Goal: Information Seeking & Learning: Compare options

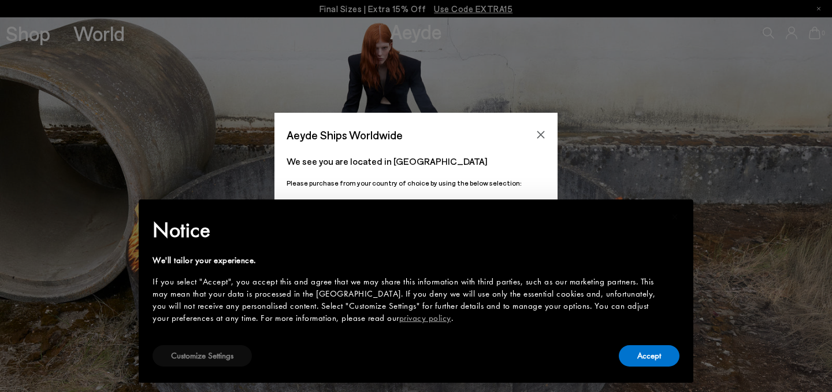
click at [225, 355] on button "Customize Settings" at bounding box center [201, 355] width 99 height 21
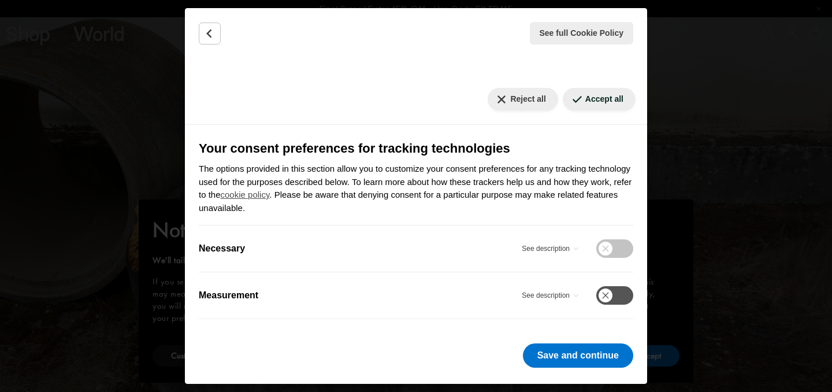
scroll to position [113, 0]
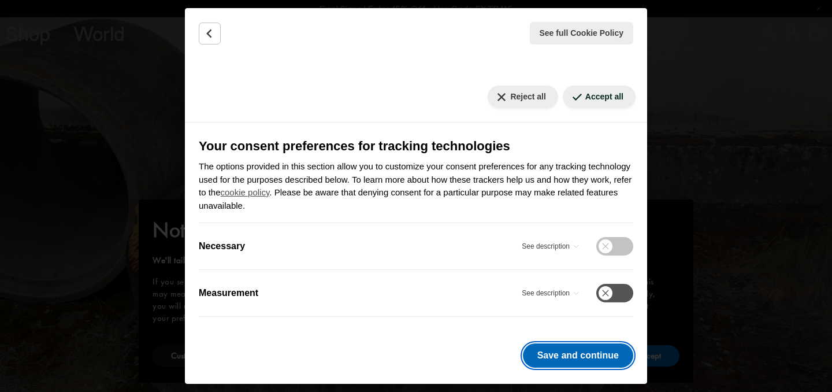
click at [590, 359] on button "Save and continue" at bounding box center [578, 355] width 110 height 24
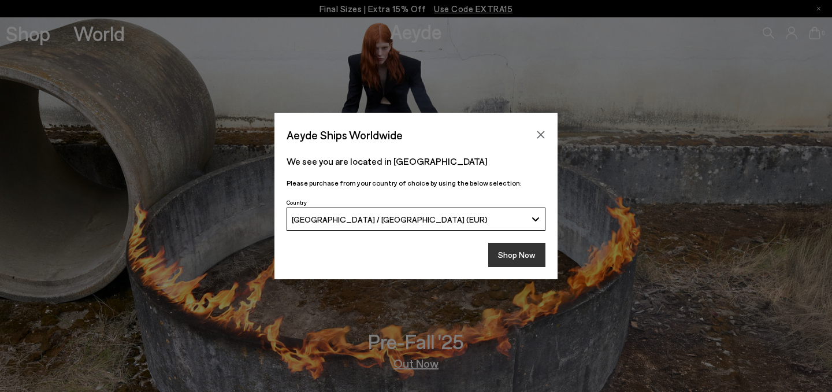
click at [514, 259] on button "Shop Now" at bounding box center [516, 255] width 57 height 24
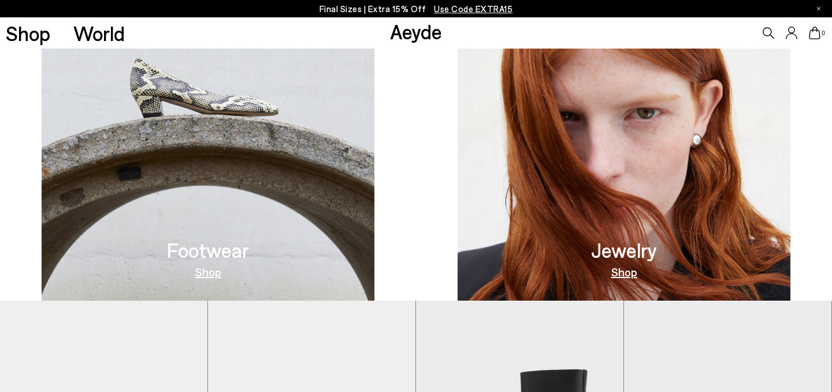
scroll to position [461, 0]
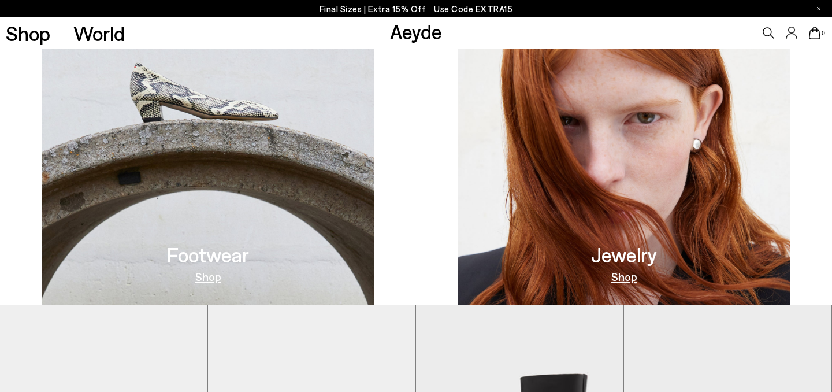
click at [181, 178] on img at bounding box center [208, 118] width 333 height 374
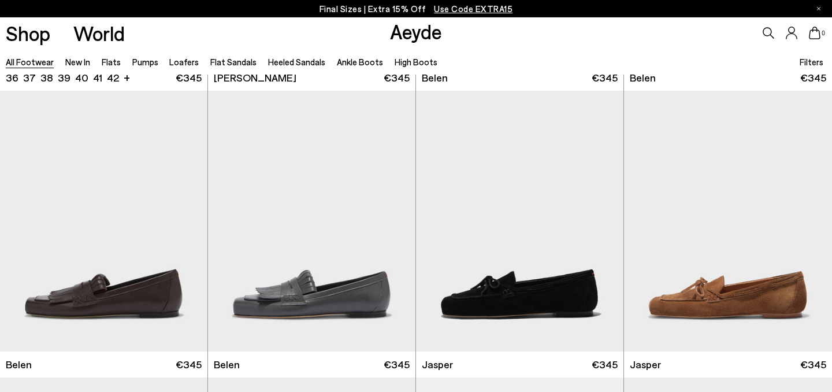
scroll to position [569, 0]
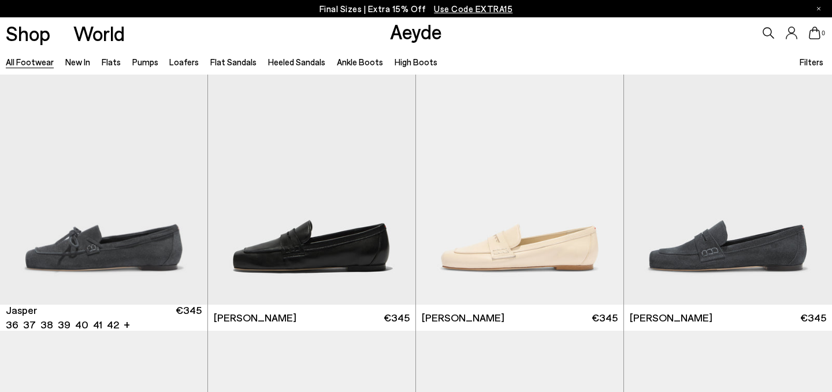
scroll to position [898, 0]
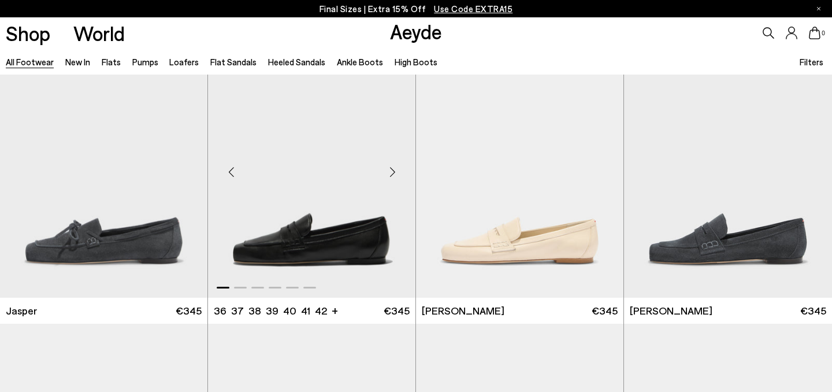
click at [276, 233] on img "1 / 6" at bounding box center [311, 166] width 207 height 260
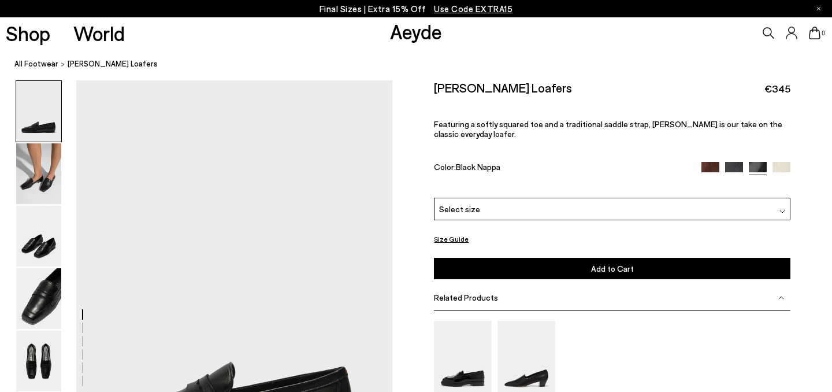
scroll to position [149, 0]
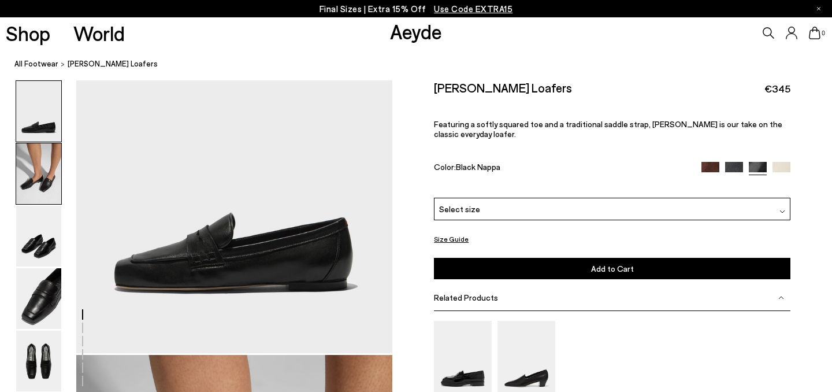
click at [47, 186] on img at bounding box center [38, 173] width 45 height 61
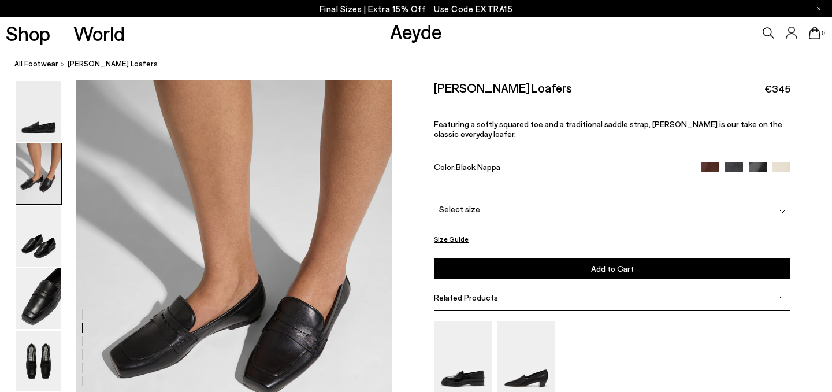
scroll to position [448, 0]
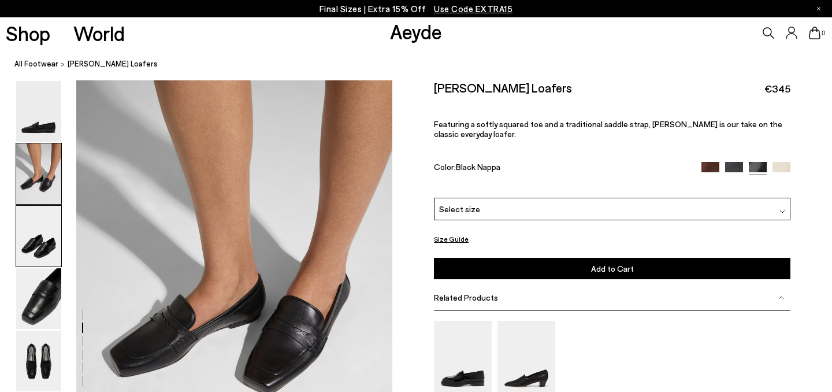
click at [53, 233] on img at bounding box center [38, 236] width 45 height 61
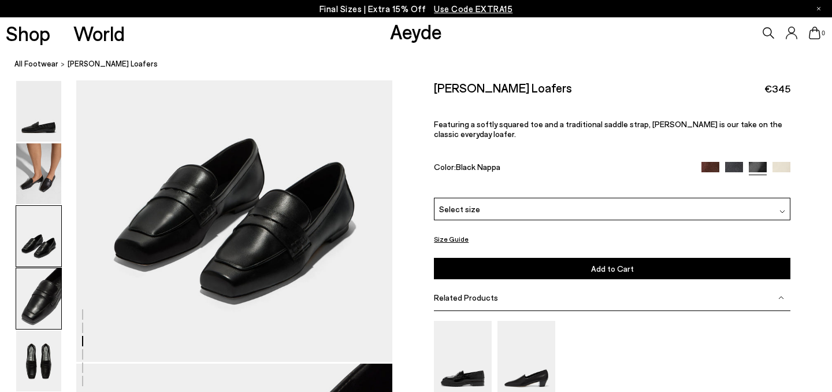
click at [54, 294] on img at bounding box center [38, 298] width 45 height 61
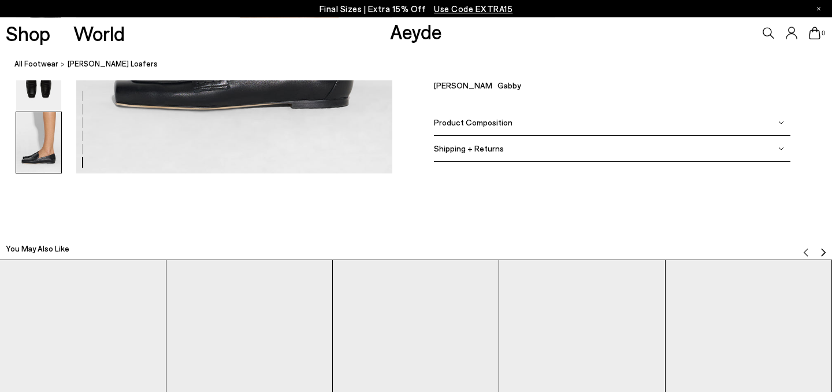
scroll to position [2440, 0]
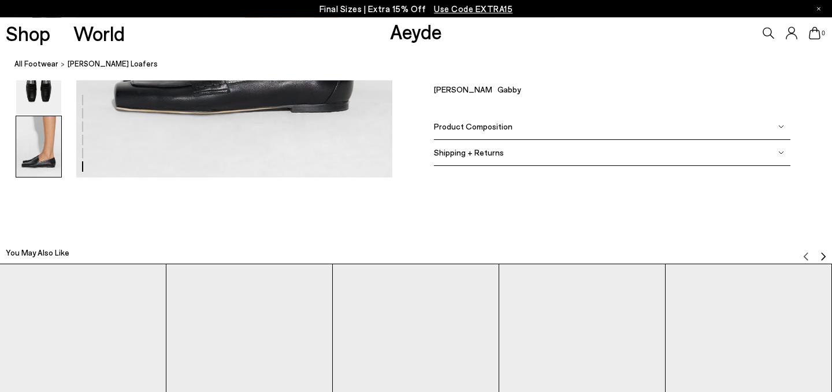
click at [571, 131] on div "Product Composition" at bounding box center [612, 127] width 356 height 26
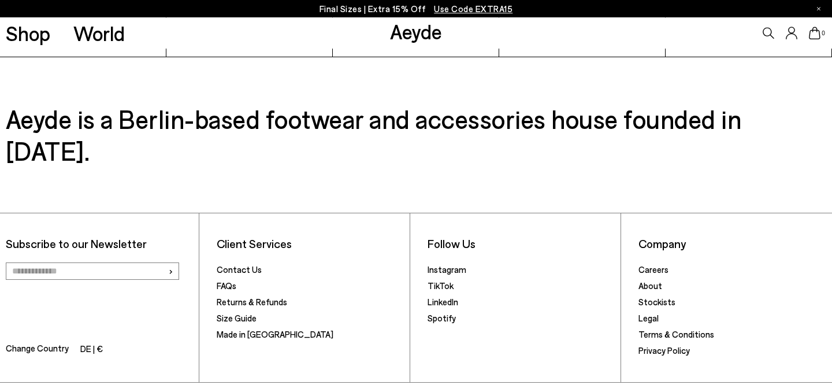
scroll to position [2915, 0]
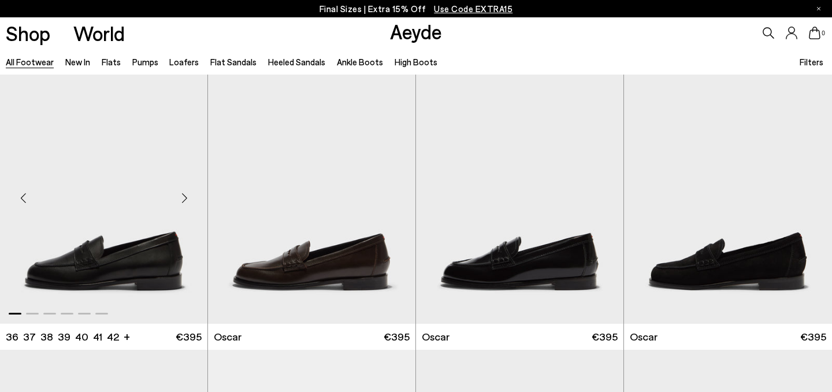
scroll to position [1756, 0]
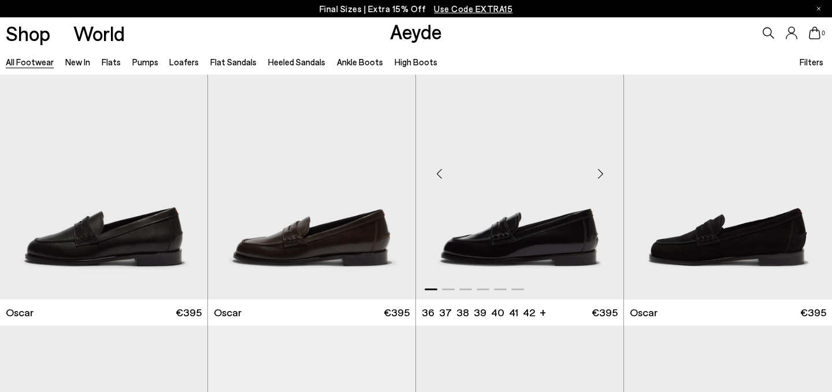
click at [467, 224] on img "1 / 6" at bounding box center [519, 169] width 207 height 260
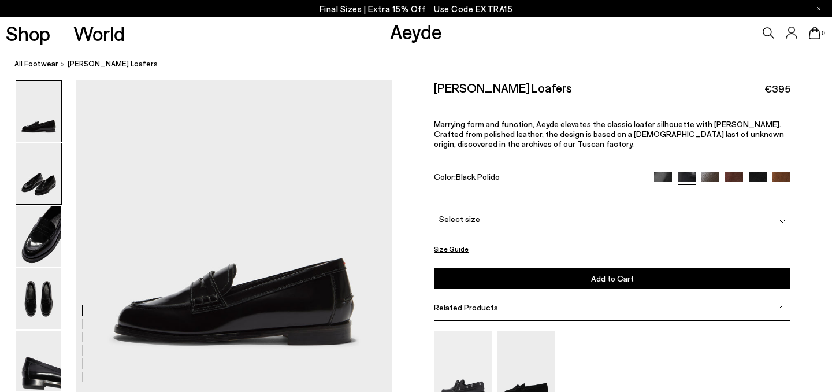
click at [36, 178] on img at bounding box center [38, 173] width 45 height 61
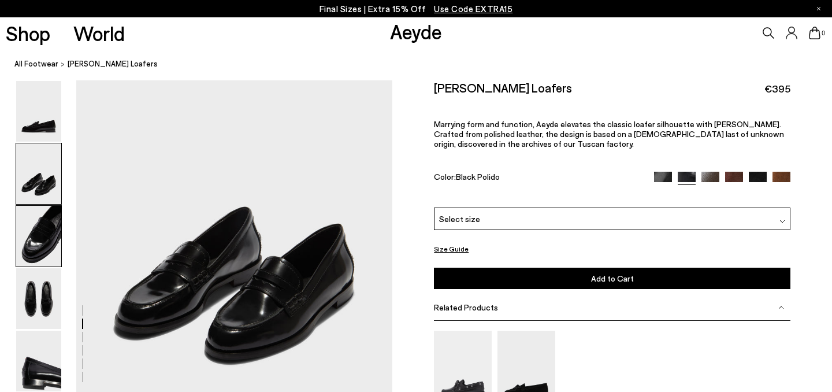
scroll to position [397, 0]
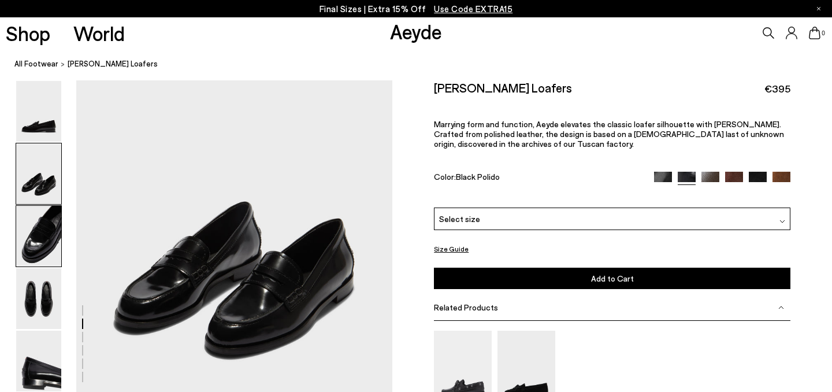
click at [35, 237] on img at bounding box center [38, 236] width 45 height 61
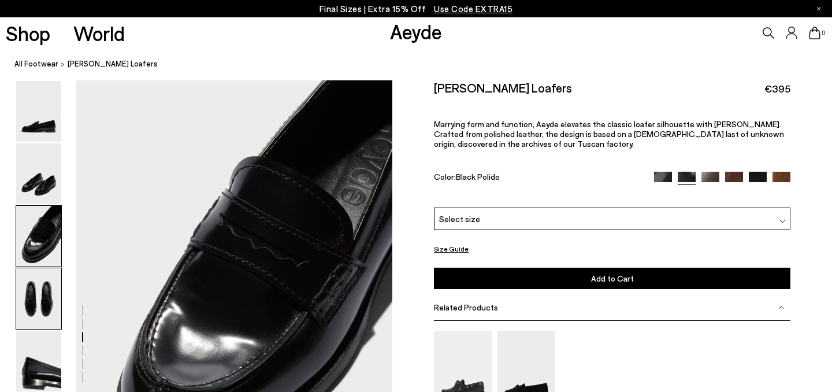
click at [41, 292] on img at bounding box center [38, 298] width 45 height 61
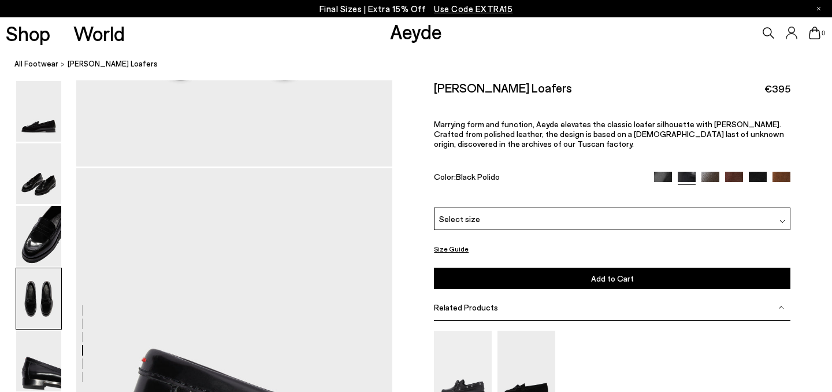
scroll to position [1502, 0]
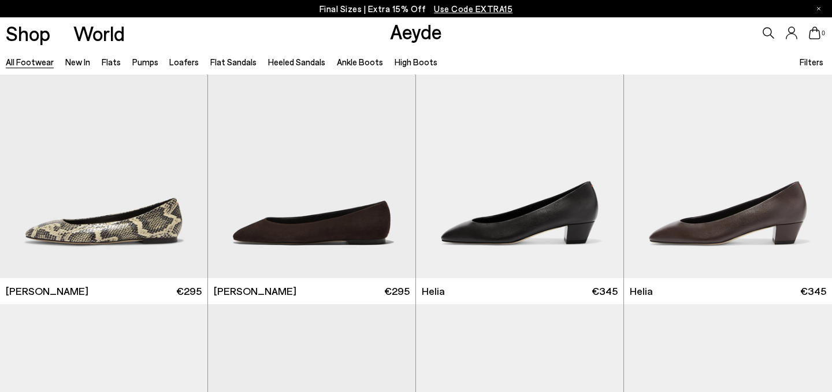
scroll to position [2399, 0]
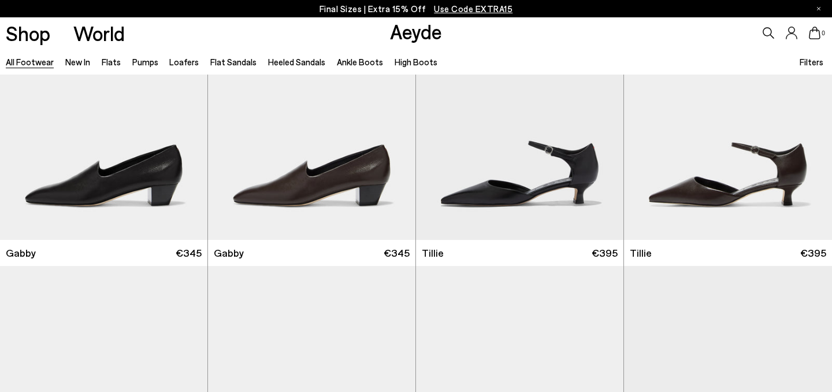
scroll to position [2985, 0]
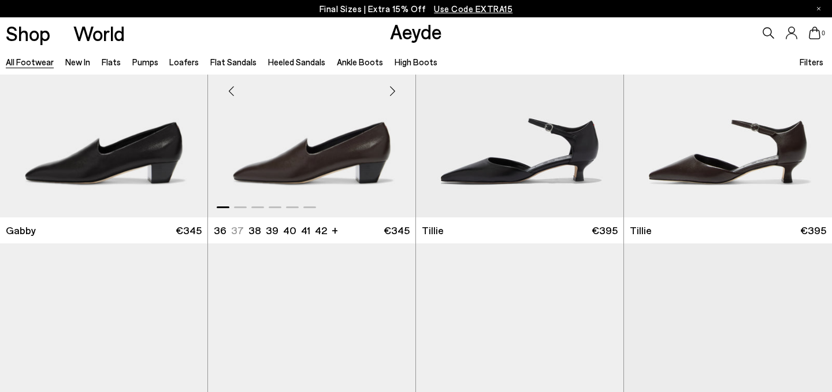
click at [252, 171] on img "1 / 6" at bounding box center [311, 86] width 207 height 260
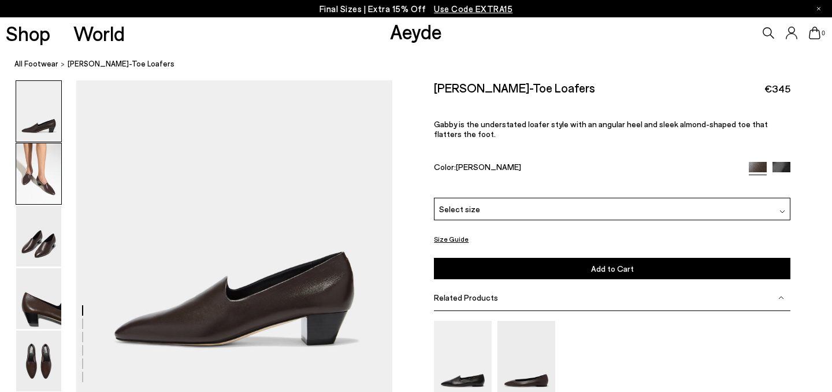
click at [40, 188] on img at bounding box center [38, 173] width 45 height 61
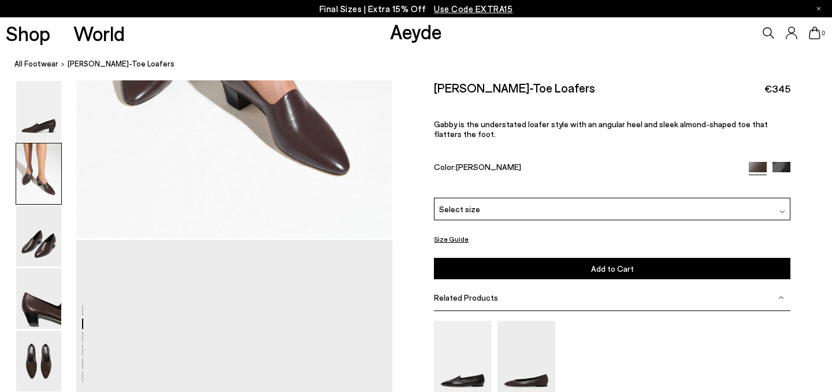
scroll to position [575, 0]
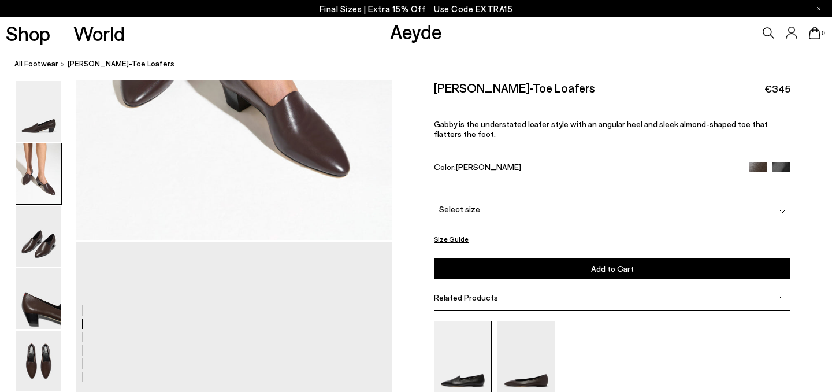
click at [465, 333] on img at bounding box center [463, 359] width 58 height 77
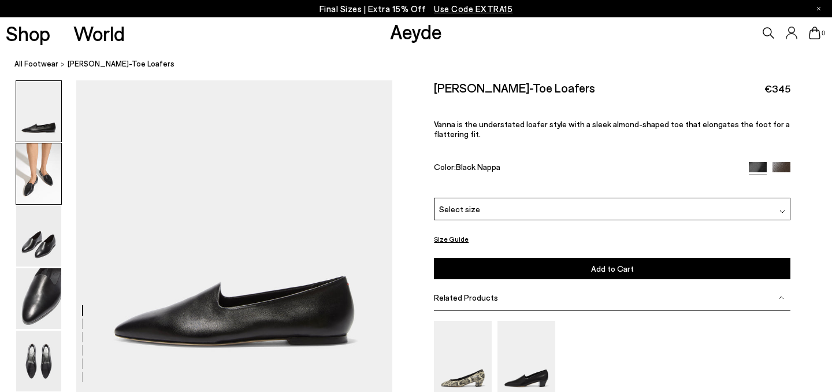
click at [49, 167] on img at bounding box center [38, 173] width 45 height 61
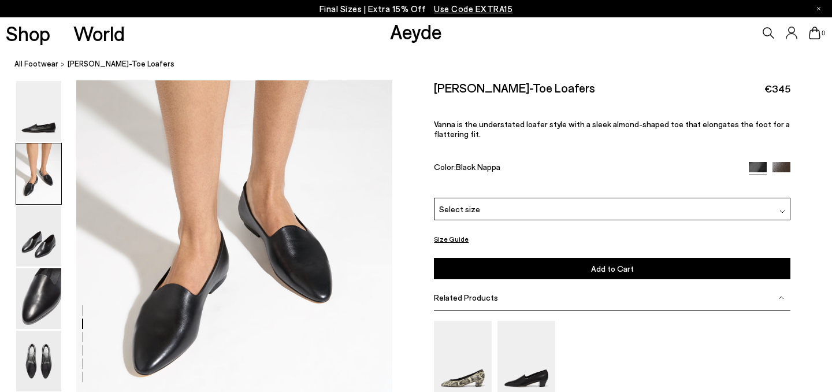
scroll to position [387, 0]
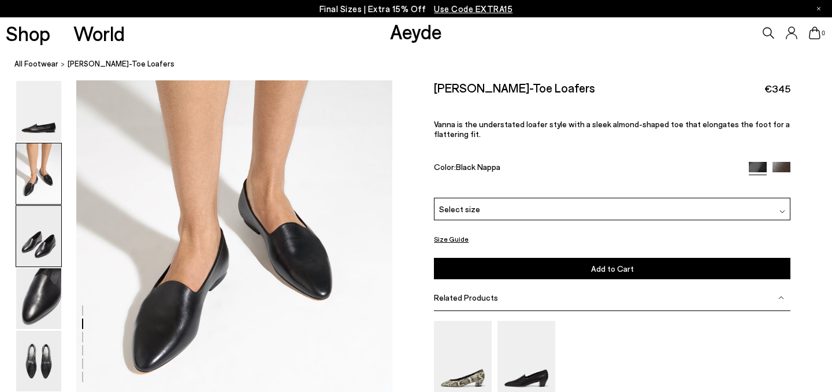
click at [29, 236] on img at bounding box center [38, 236] width 45 height 61
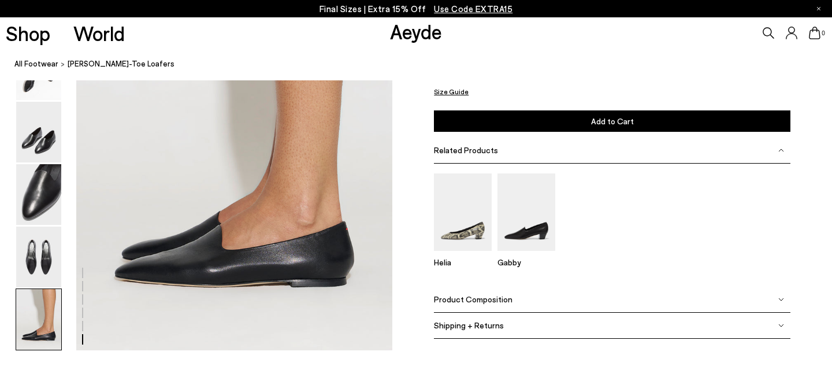
scroll to position [2172, 0]
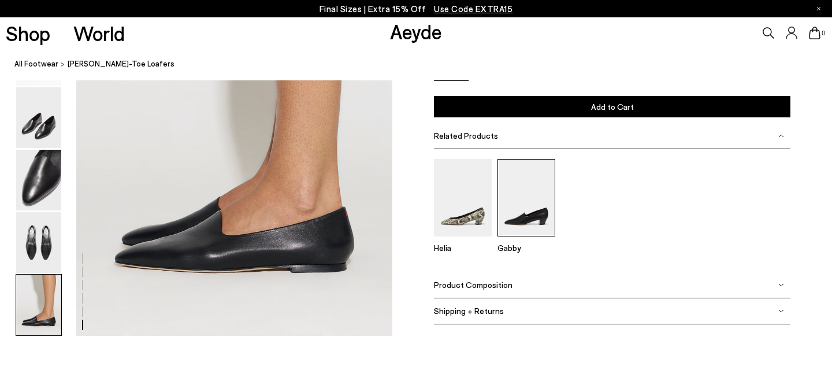
click at [522, 199] on img at bounding box center [526, 197] width 58 height 77
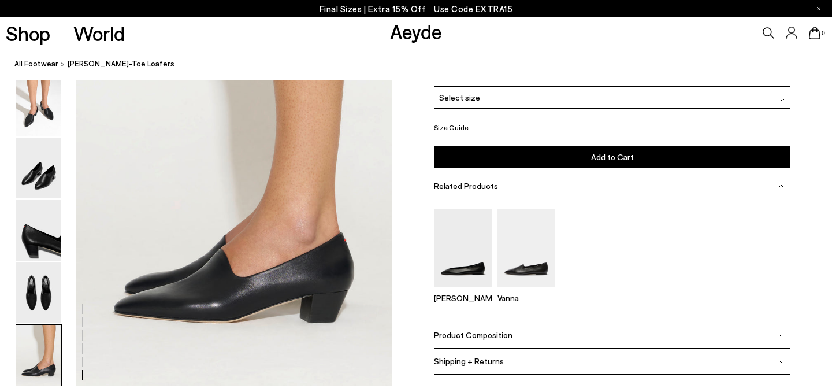
scroll to position [2083, 0]
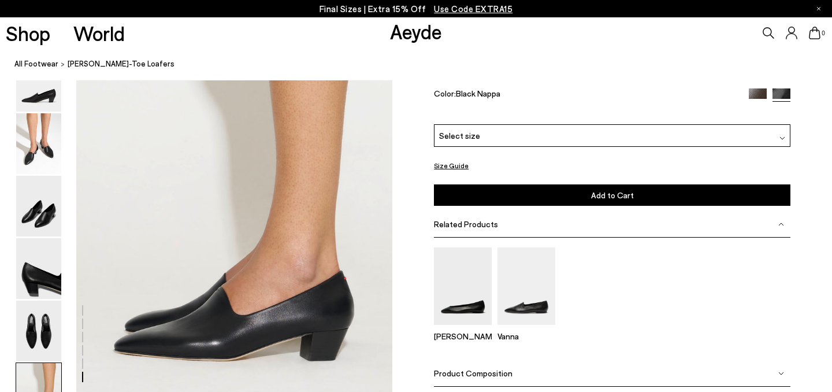
click at [757, 106] on img at bounding box center [757, 97] width 18 height 18
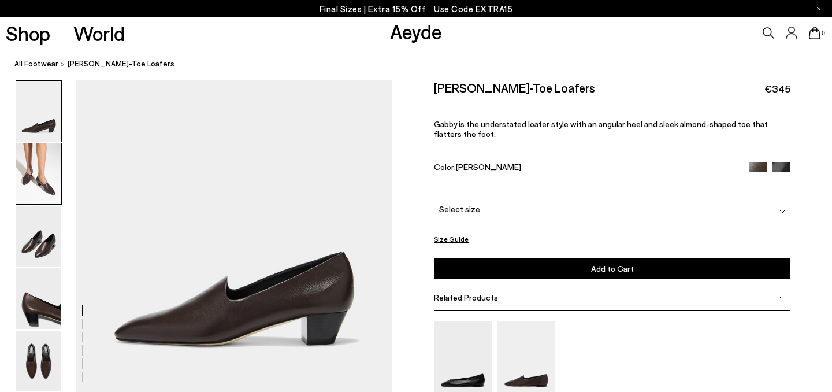
click at [42, 168] on img at bounding box center [38, 173] width 45 height 61
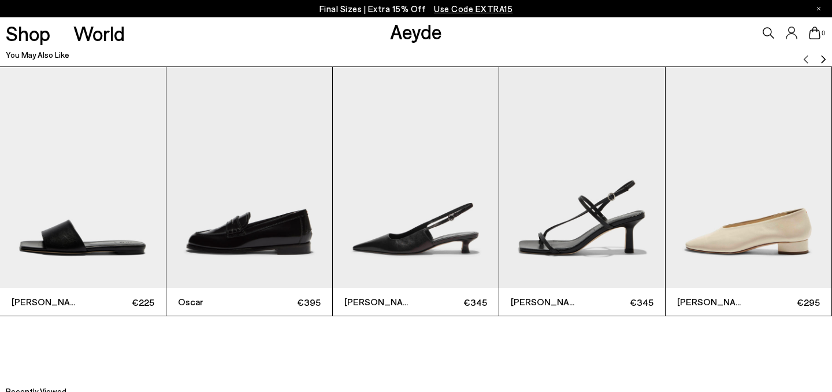
scroll to position [2538, 0]
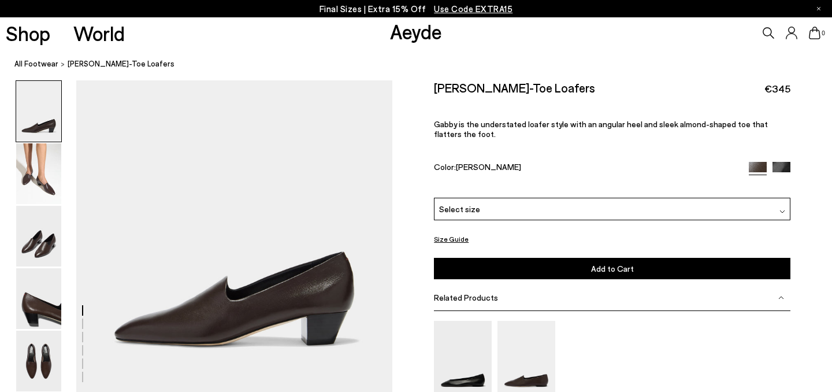
scroll to position [575, 0]
